Goal: Task Accomplishment & Management: Complete application form

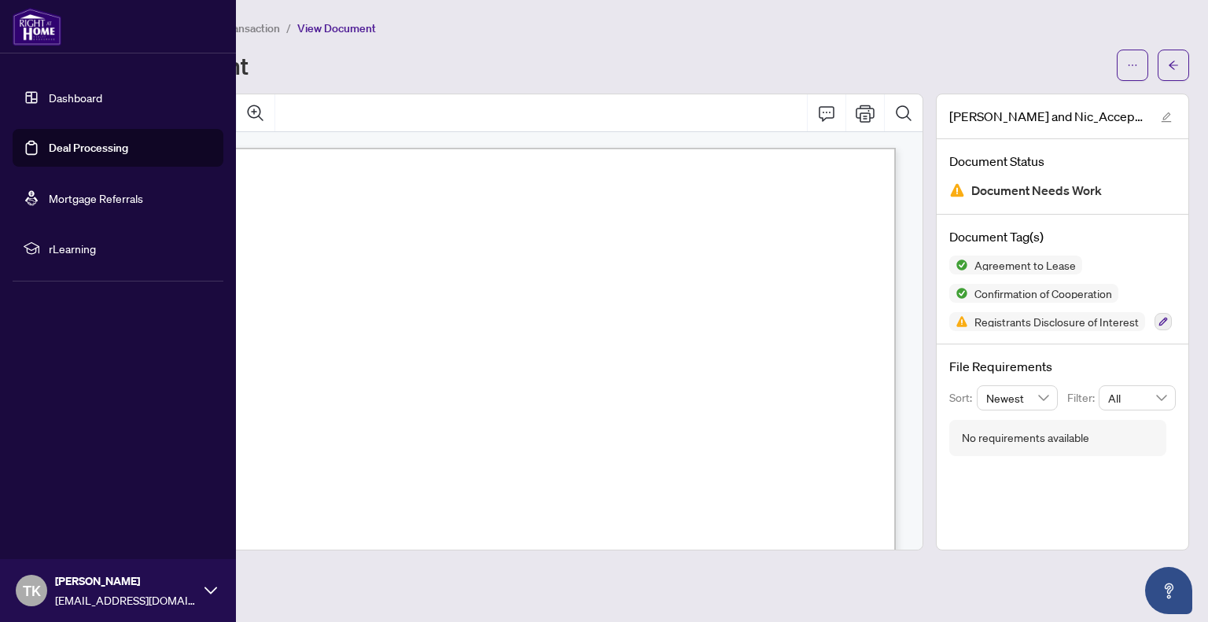
click at [54, 95] on link "Dashboard" at bounding box center [75, 97] width 53 height 14
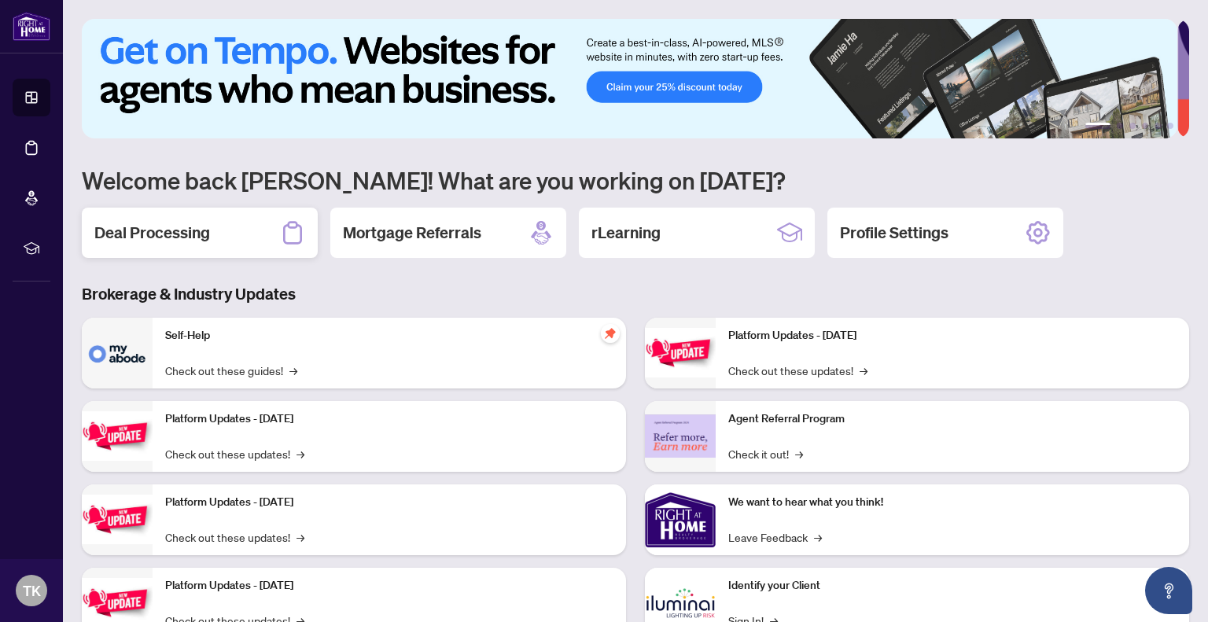
click at [134, 228] on h2 "Deal Processing" at bounding box center [152, 233] width 116 height 22
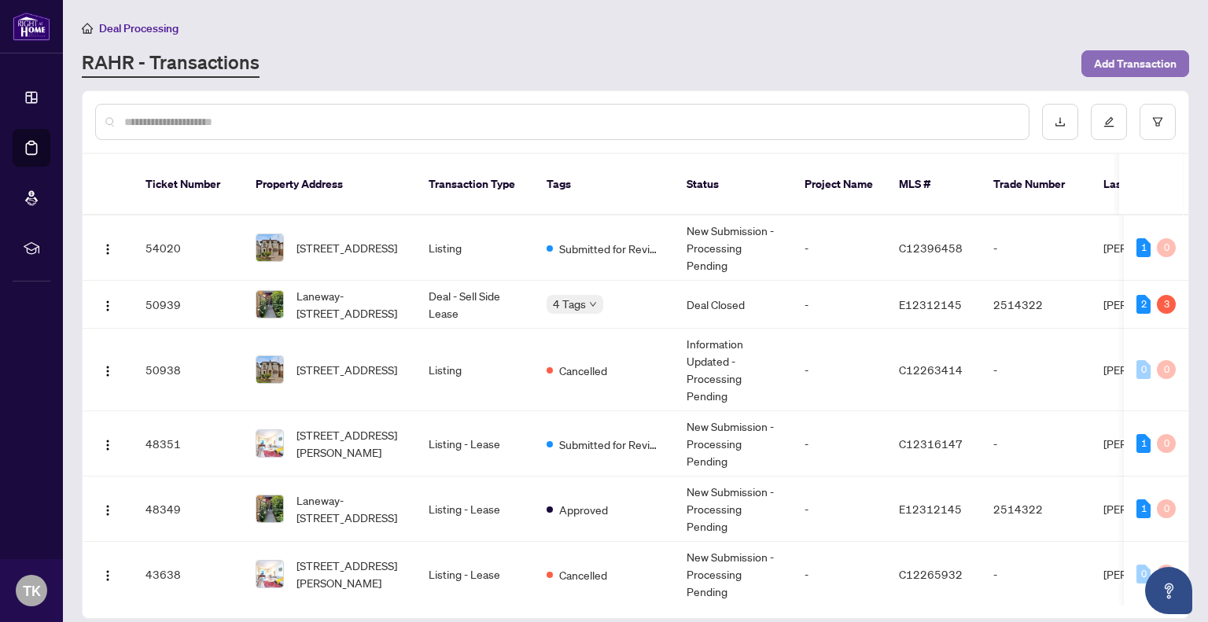
click at [1117, 58] on span "Add Transaction" at bounding box center [1135, 63] width 83 height 25
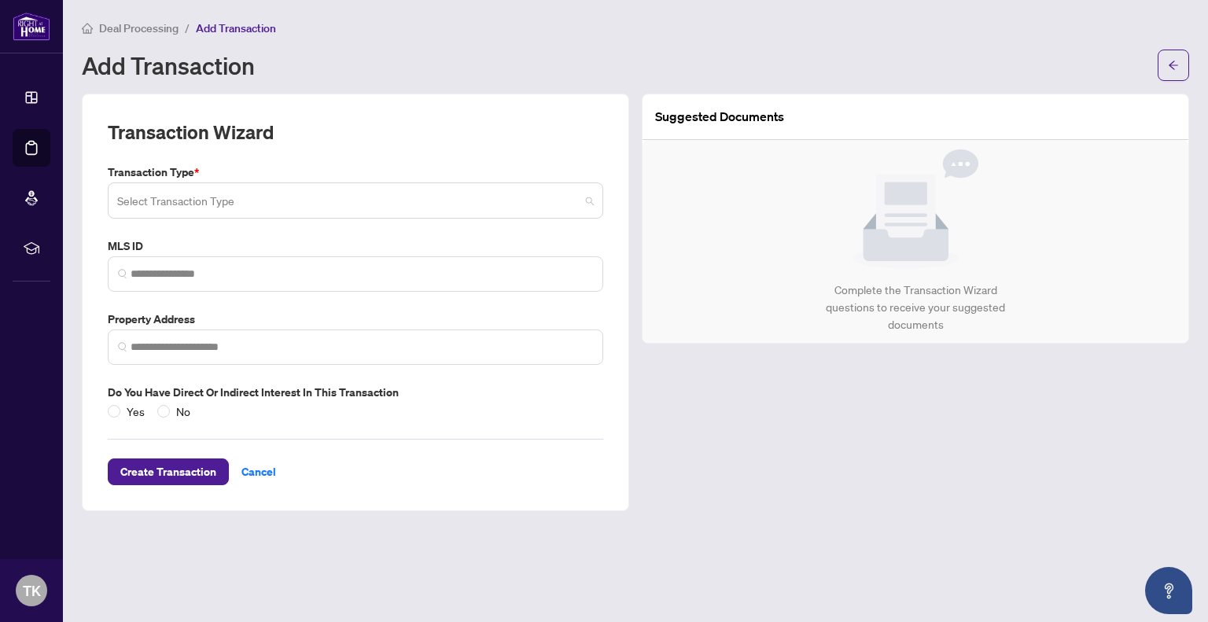
click at [219, 201] on input "search" at bounding box center [348, 203] width 462 height 35
